Goal: Transaction & Acquisition: Purchase product/service

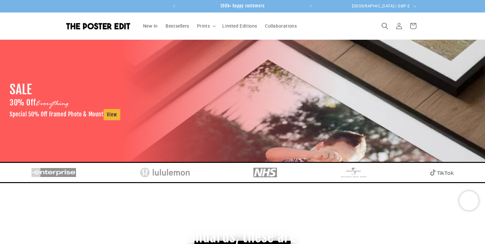
click at [384, 23] on use "Search" at bounding box center [385, 26] width 6 height 6
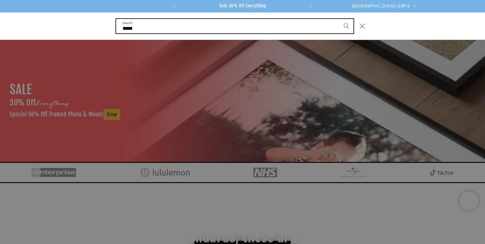
type input "*****"
click at [339, 19] on button "Search" at bounding box center [346, 26] width 14 height 14
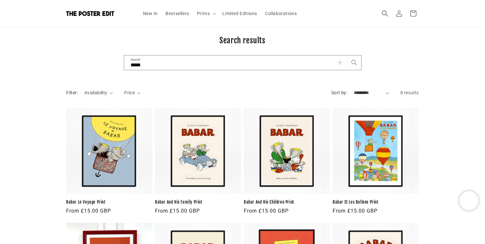
scroll to position [9, 0]
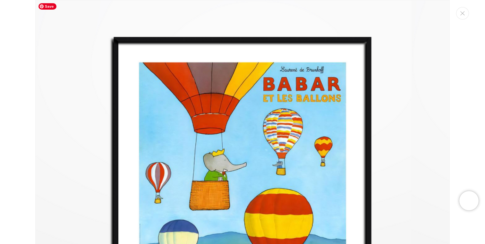
click at [234, 159] on img "Media gallery" at bounding box center [242, 207] width 414 height 414
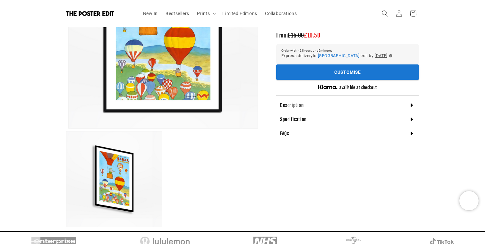
scroll to position [0, 125]
click at [69, 128] on button "Open media 1 in modal" at bounding box center [69, 128] width 0 height 0
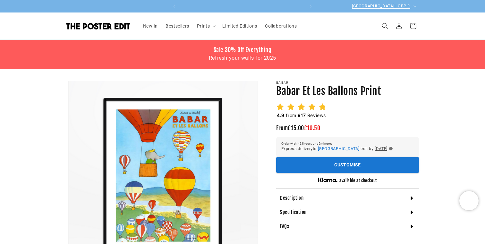
scroll to position [0, 0]
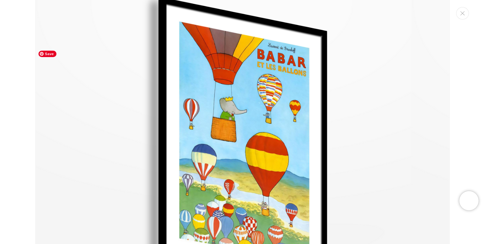
scroll to position [601, 0]
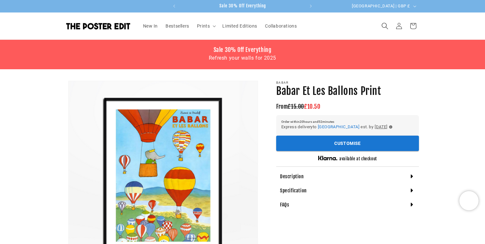
click at [386, 24] on icon "Search" at bounding box center [384, 25] width 7 height 7
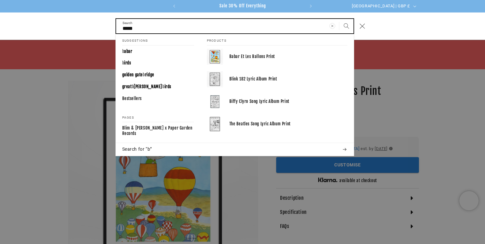
type input "*****"
click at [339, 19] on button "Search" at bounding box center [346, 26] width 14 height 14
